Goal: Information Seeking & Learning: Learn about a topic

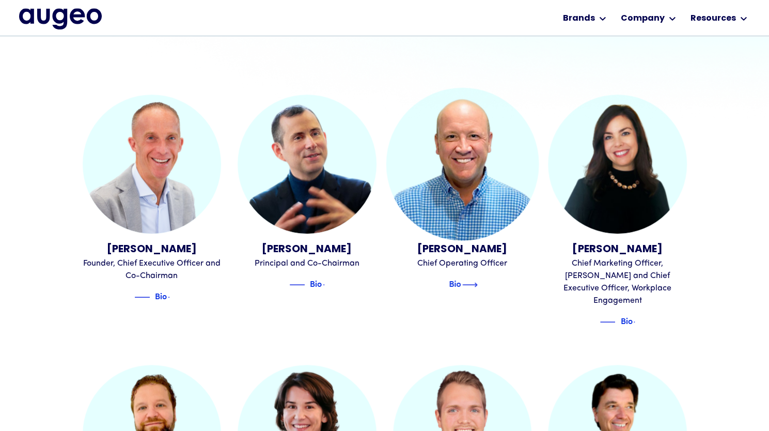
scroll to position [287, 0]
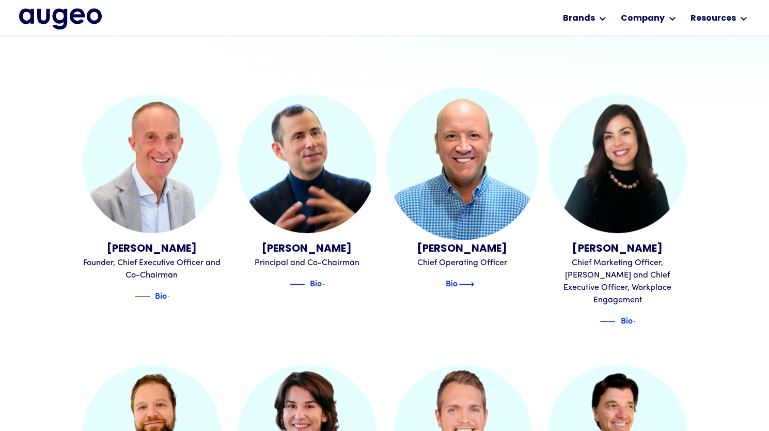
click at [473, 282] on img at bounding box center [466, 284] width 15 height 12
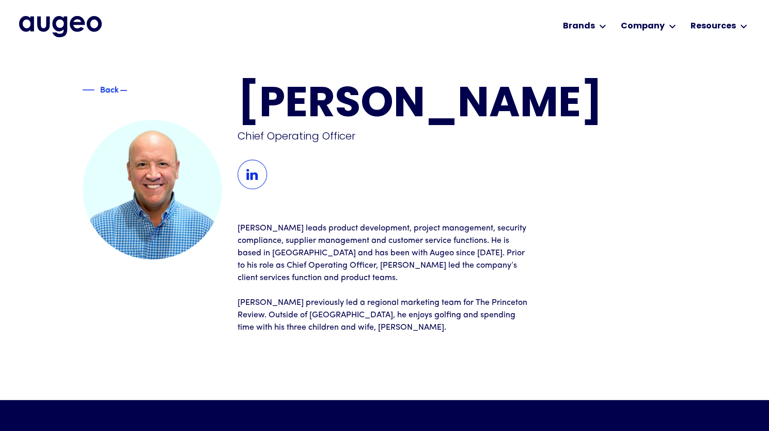
click at [90, 90] on div "Back" at bounding box center [109, 90] width 61 height 12
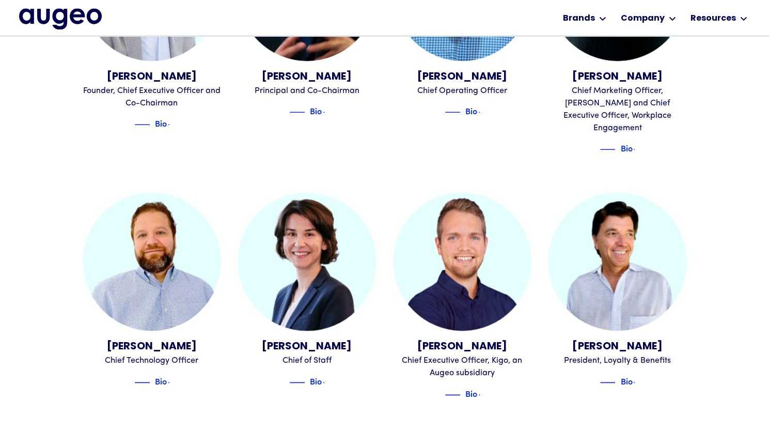
scroll to position [459, 0]
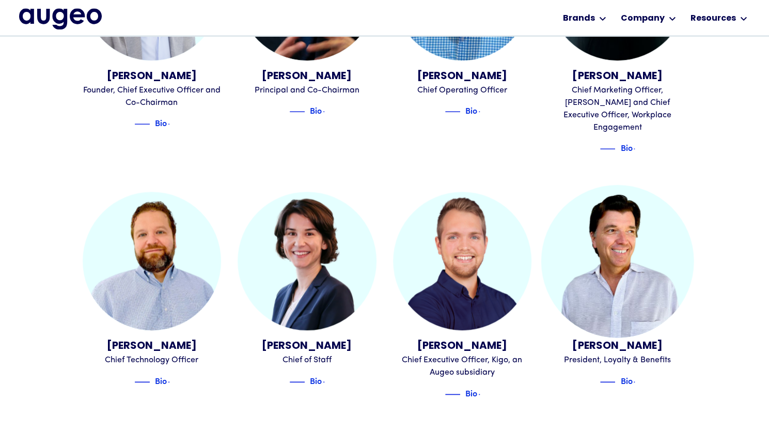
click at [611, 279] on img at bounding box center [617, 260] width 152 height 152
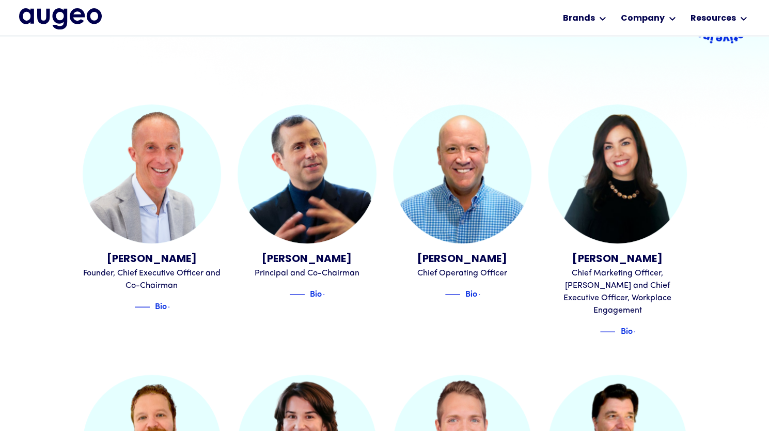
scroll to position [276, 0]
